Goal: Transaction & Acquisition: Obtain resource

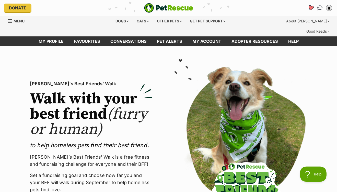
click at [310, 7] on icon "Favourites" at bounding box center [310, 8] width 6 height 6
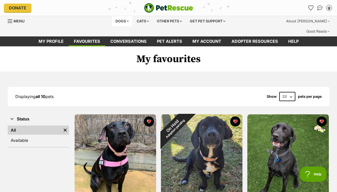
click at [122, 20] on div "Dogs" at bounding box center [122, 21] width 20 height 10
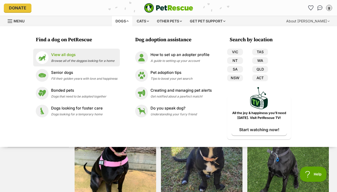
click at [68, 58] on div "View all dogs Browse all of the doggos looking for a home" at bounding box center [82, 57] width 63 height 11
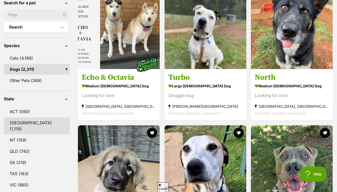
click at [21, 118] on link "[GEOGRAPHIC_DATA] (1,119)" at bounding box center [37, 126] width 66 height 17
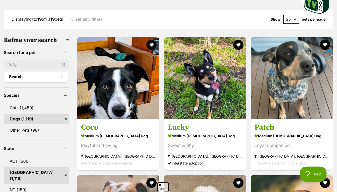
scroll to position [55, 0]
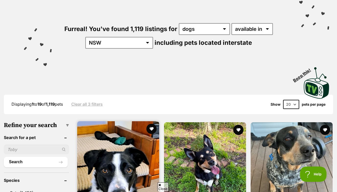
click at [105, 131] on img at bounding box center [118, 162] width 82 height 82
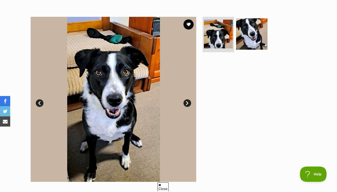
click at [185, 100] on link "Next" at bounding box center [187, 104] width 8 height 8
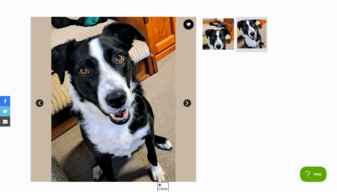
click at [185, 100] on link "Next" at bounding box center [187, 104] width 8 height 8
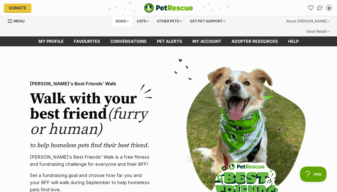
click at [120, 21] on div "Dogs" at bounding box center [122, 21] width 20 height 10
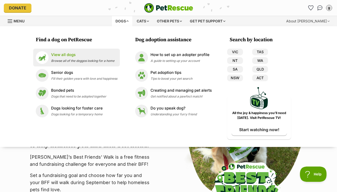
click at [80, 57] on p "View all dogs" at bounding box center [82, 55] width 63 height 6
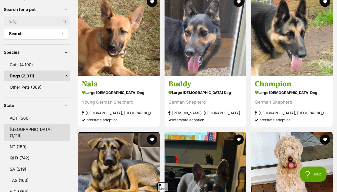
click at [26, 124] on link "[GEOGRAPHIC_DATA] (1,119)" at bounding box center [37, 132] width 66 height 17
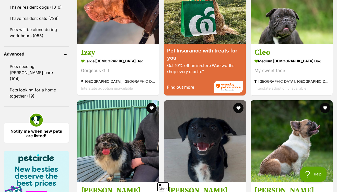
scroll to position [707, 0]
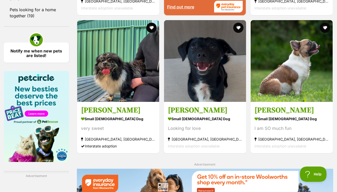
scroll to position [780, 0]
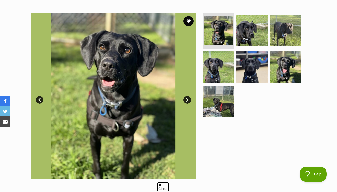
click at [185, 96] on link "Next" at bounding box center [187, 100] width 8 height 8
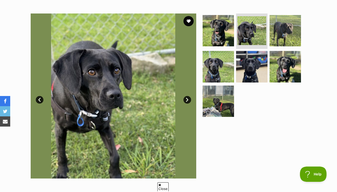
click at [185, 96] on link "Next" at bounding box center [187, 100] width 8 height 8
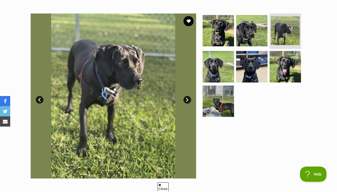
click at [185, 96] on link "Next" at bounding box center [187, 100] width 8 height 8
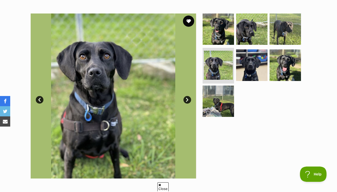
click at [189, 16] on button "favourite" at bounding box center [188, 21] width 11 height 11
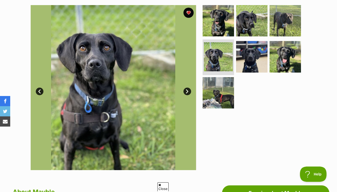
scroll to position [112, 0]
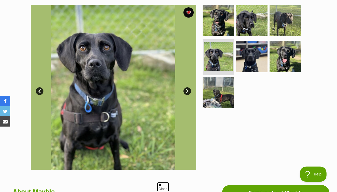
click at [185, 88] on link "Next" at bounding box center [187, 92] width 8 height 8
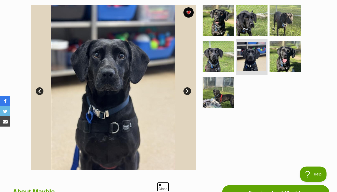
click at [185, 88] on link "Next" at bounding box center [187, 92] width 8 height 8
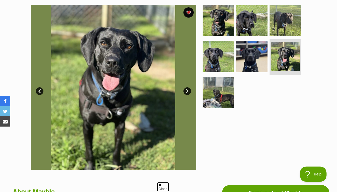
click at [185, 88] on link "Next" at bounding box center [187, 92] width 8 height 8
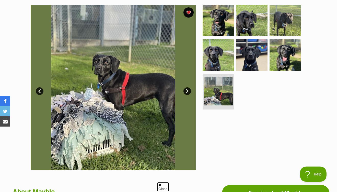
scroll to position [0, 0]
click at [185, 88] on link "Next" at bounding box center [187, 92] width 8 height 8
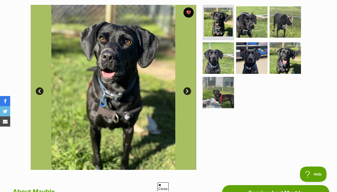
click at [185, 88] on link "Next" at bounding box center [187, 92] width 8 height 8
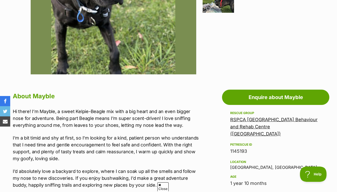
scroll to position [241, 0]
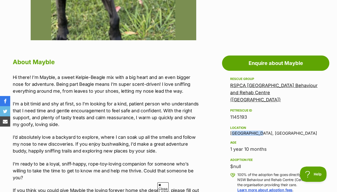
drag, startPoint x: 230, startPoint y: 115, endPoint x: 258, endPoint y: 115, distance: 28.1
click at [263, 125] on div "Location Kariong, NSW" at bounding box center [275, 130] width 91 height 11
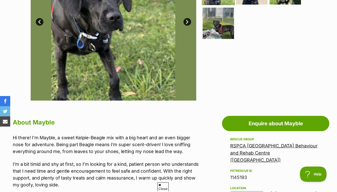
scroll to position [43, 0]
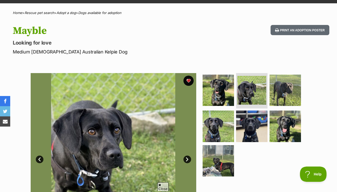
click at [186, 156] on link "Next" at bounding box center [187, 160] width 8 height 8
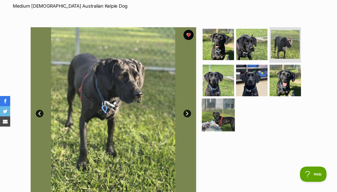
scroll to position [89, 0]
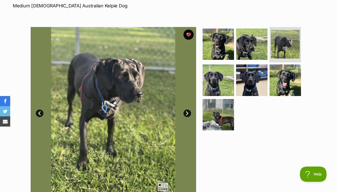
click at [188, 110] on link "Next" at bounding box center [187, 114] width 8 height 8
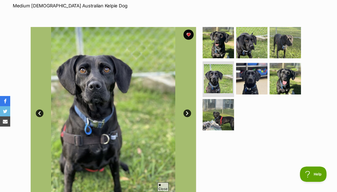
click at [188, 110] on link "Next" at bounding box center [187, 114] width 8 height 8
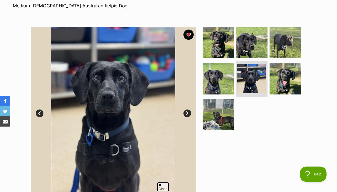
click at [188, 110] on link "Next" at bounding box center [187, 114] width 8 height 8
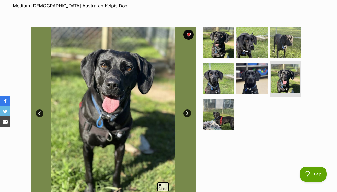
click at [188, 110] on link "Next" at bounding box center [187, 114] width 8 height 8
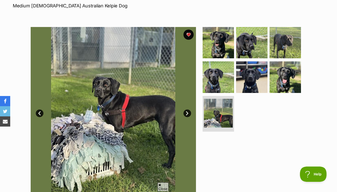
click at [188, 110] on link "Next" at bounding box center [187, 114] width 8 height 8
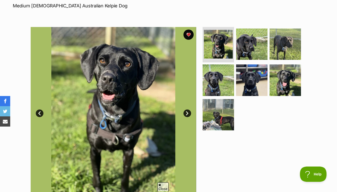
click at [188, 110] on link "Next" at bounding box center [187, 114] width 8 height 8
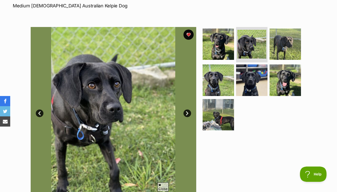
click at [188, 110] on link "Next" at bounding box center [187, 114] width 8 height 8
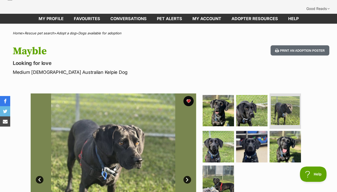
scroll to position [0, 0]
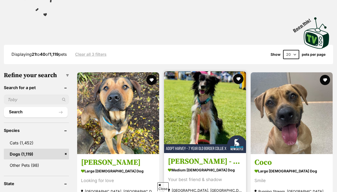
click at [184, 98] on img at bounding box center [205, 112] width 82 height 82
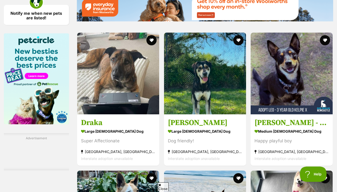
scroll to position [821, 0]
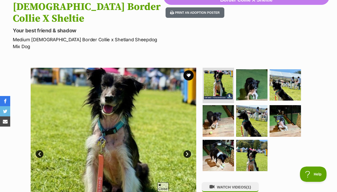
scroll to position [79, 0]
click at [191, 124] on img at bounding box center [113, 150] width 165 height 165
click at [186, 151] on link "Next" at bounding box center [187, 155] width 8 height 8
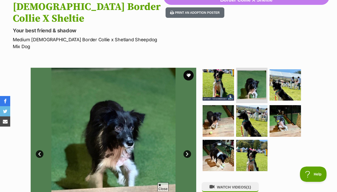
click at [186, 151] on link "Next" at bounding box center [187, 155] width 8 height 8
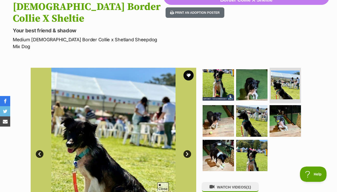
click at [186, 151] on link "Next" at bounding box center [187, 155] width 8 height 8
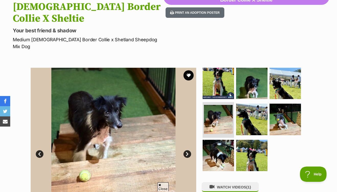
click at [186, 151] on link "Next" at bounding box center [187, 155] width 8 height 8
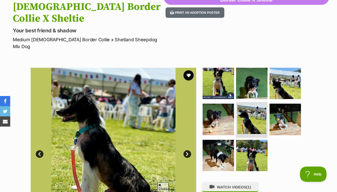
click at [186, 151] on link "Next" at bounding box center [187, 155] width 8 height 8
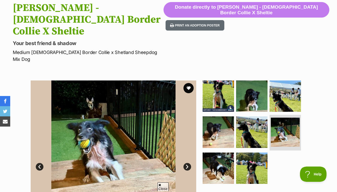
scroll to position [106, 0]
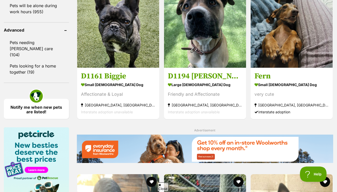
scroll to position [780, 0]
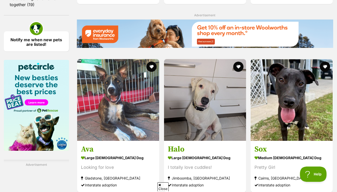
scroll to position [867, 0]
